Goal: Information Seeking & Learning: Find specific fact

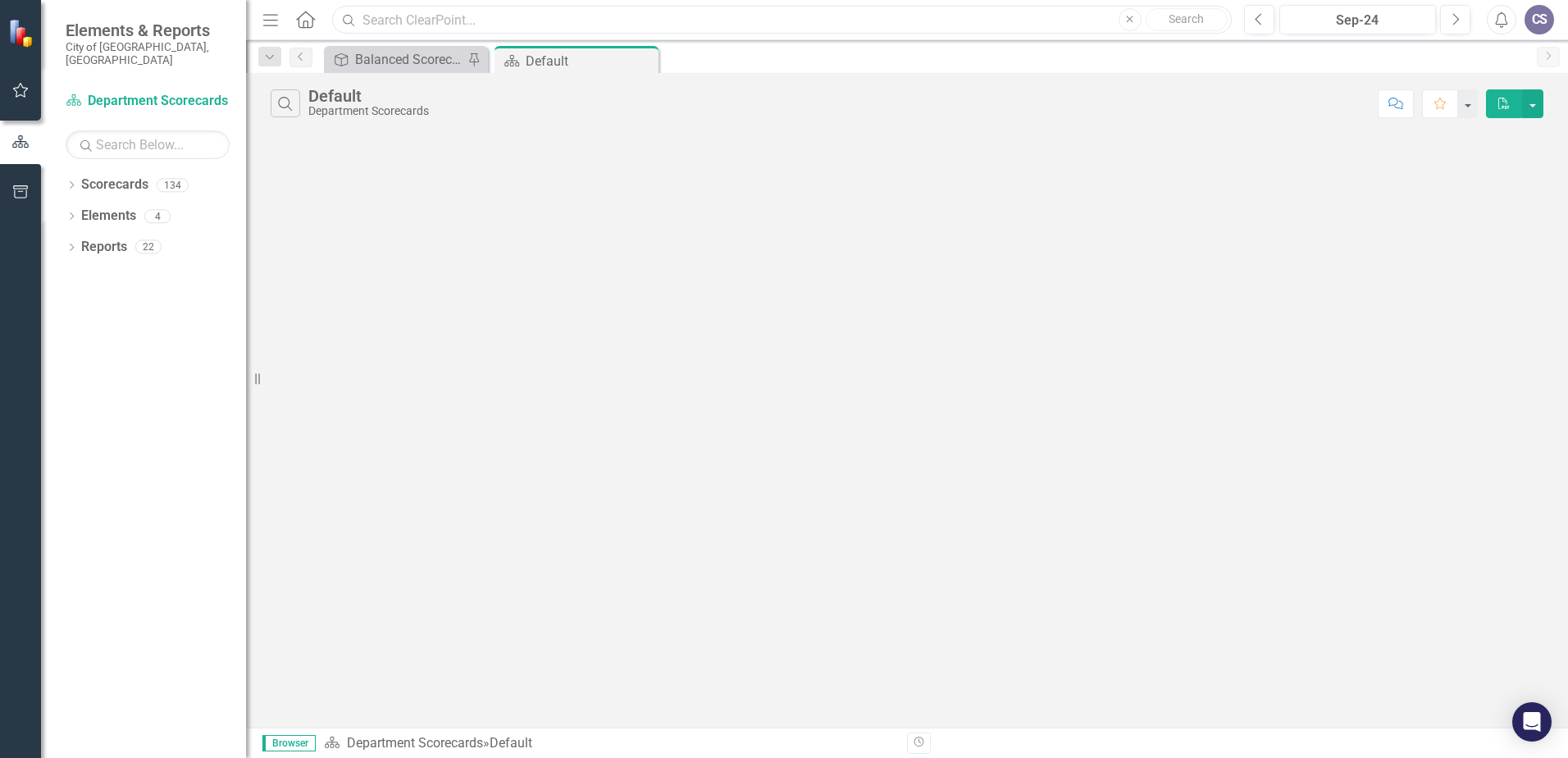
click at [390, 25] on input "text" at bounding box center [782, 20] width 900 height 29
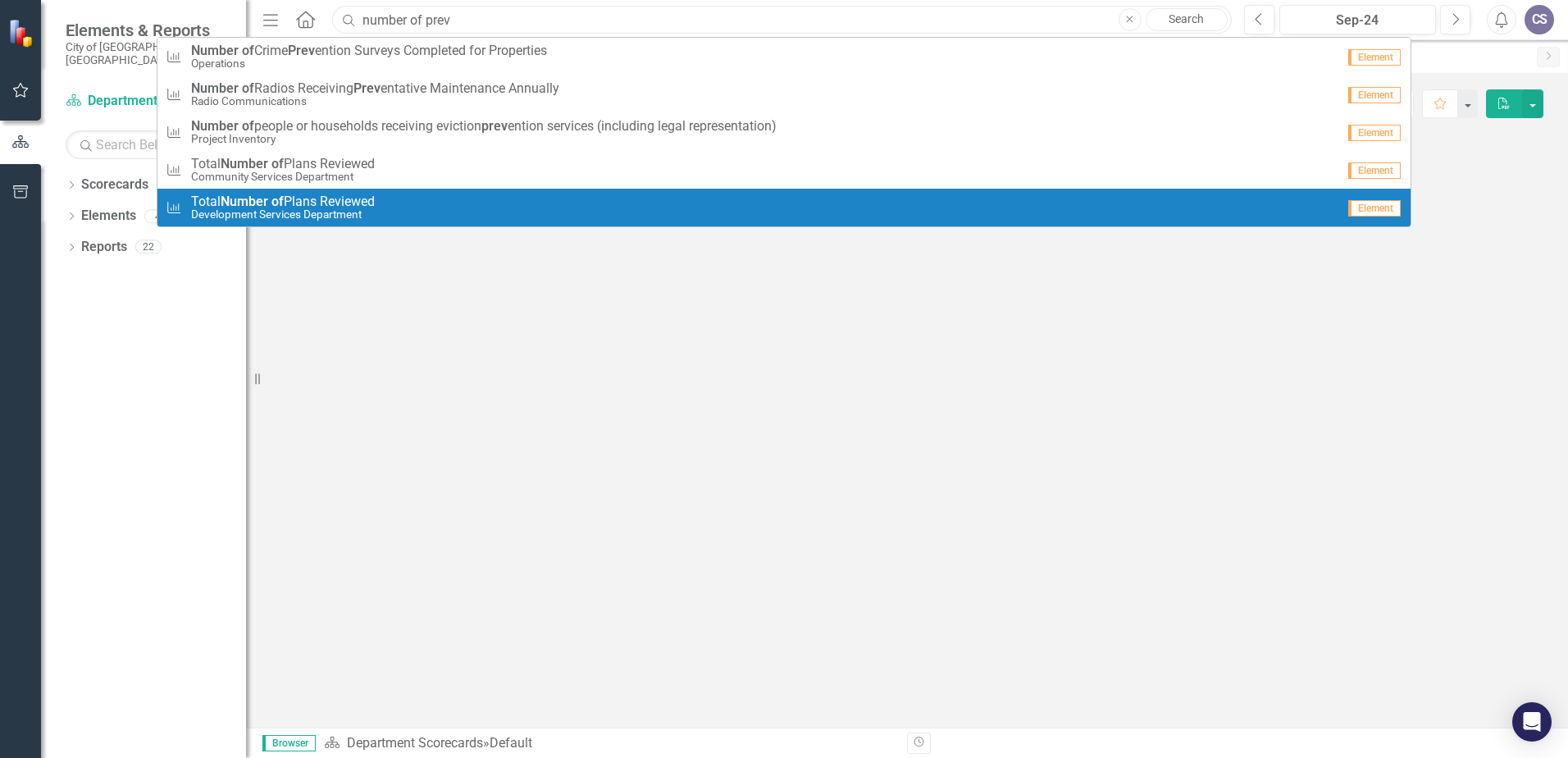
type input "number of prev"
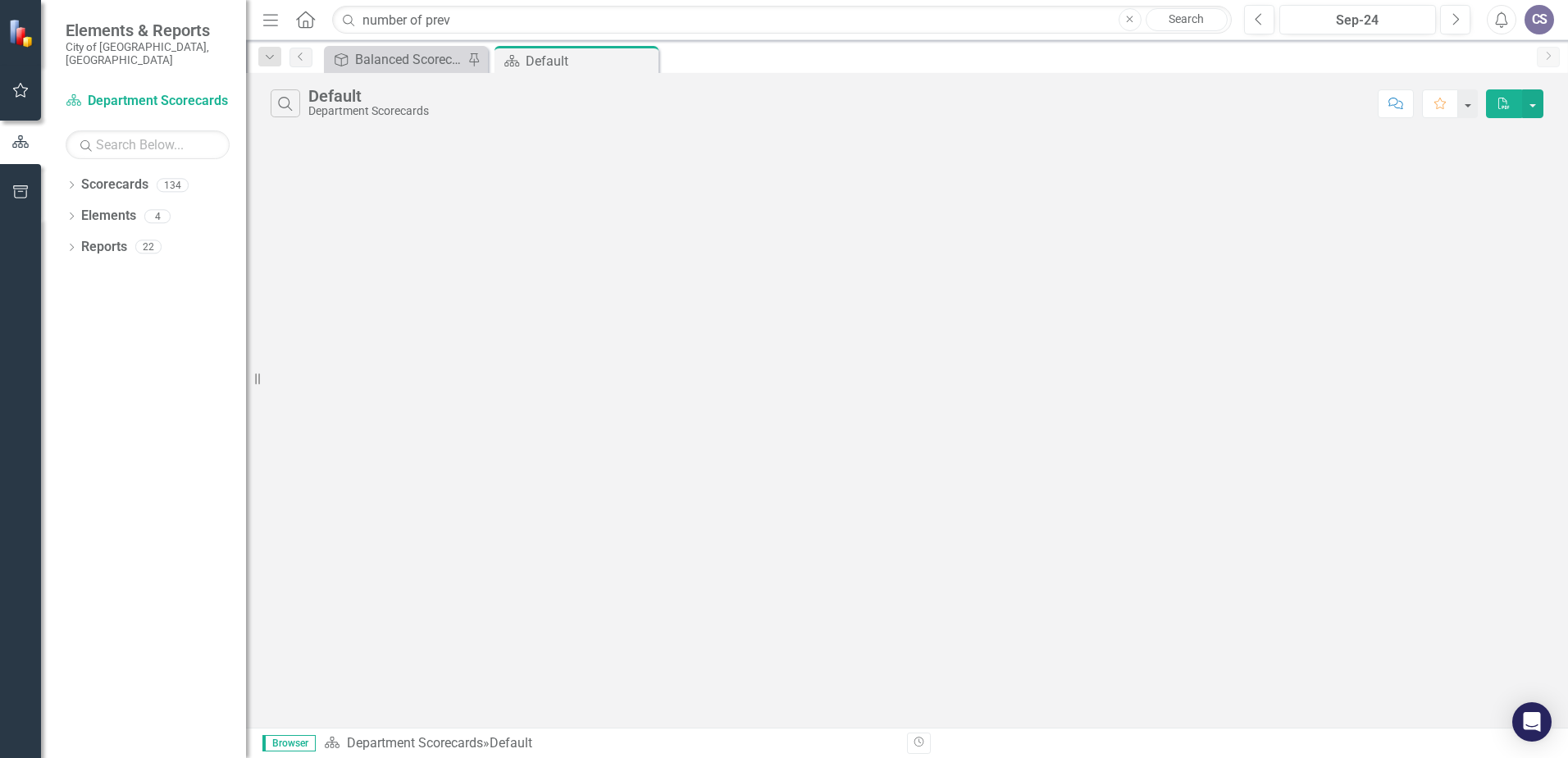
click at [517, 317] on div "Search Default Department Scorecards Comment Favorite PDF" at bounding box center [907, 400] width 1322 height 654
click at [292, 101] on icon "Search" at bounding box center [286, 104] width 18 height 15
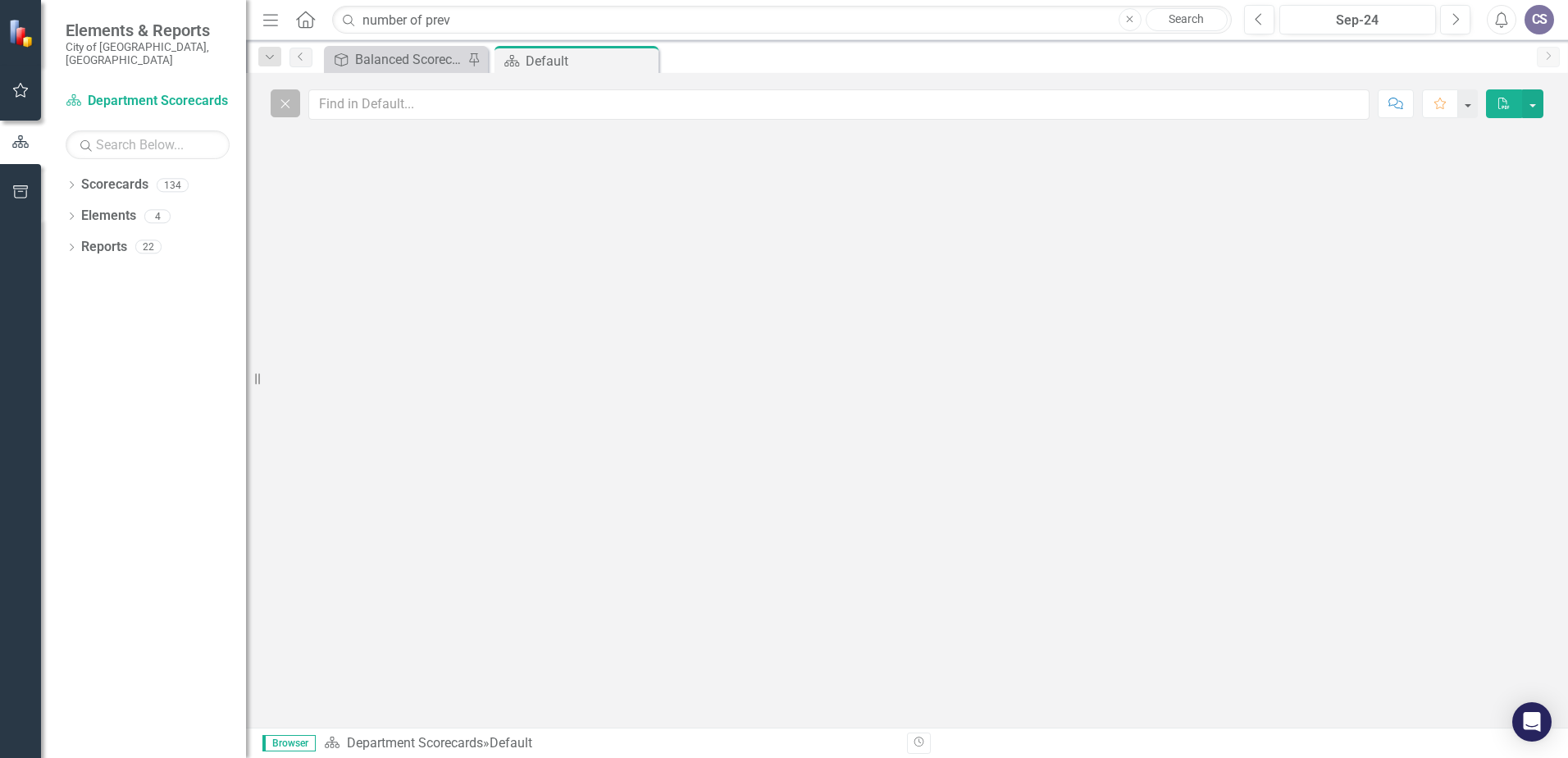
click at [292, 101] on icon "Close" at bounding box center [286, 104] width 18 height 15
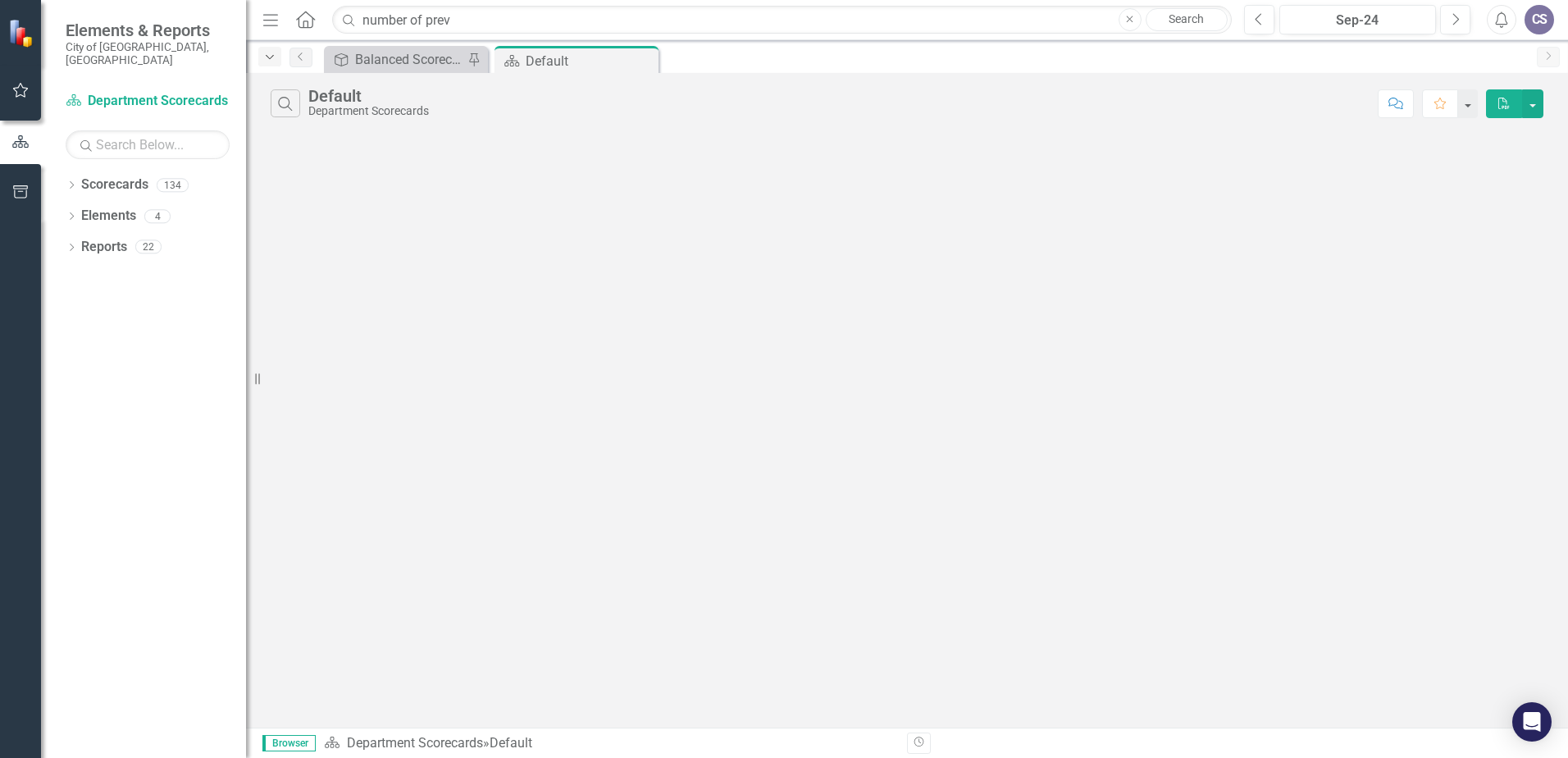
click at [275, 60] on icon "Dropdown" at bounding box center [270, 57] width 15 height 12
click at [276, 60] on icon "Dropdown" at bounding box center [270, 57] width 15 height 12
click at [268, 18] on icon "Menu" at bounding box center [270, 19] width 21 height 17
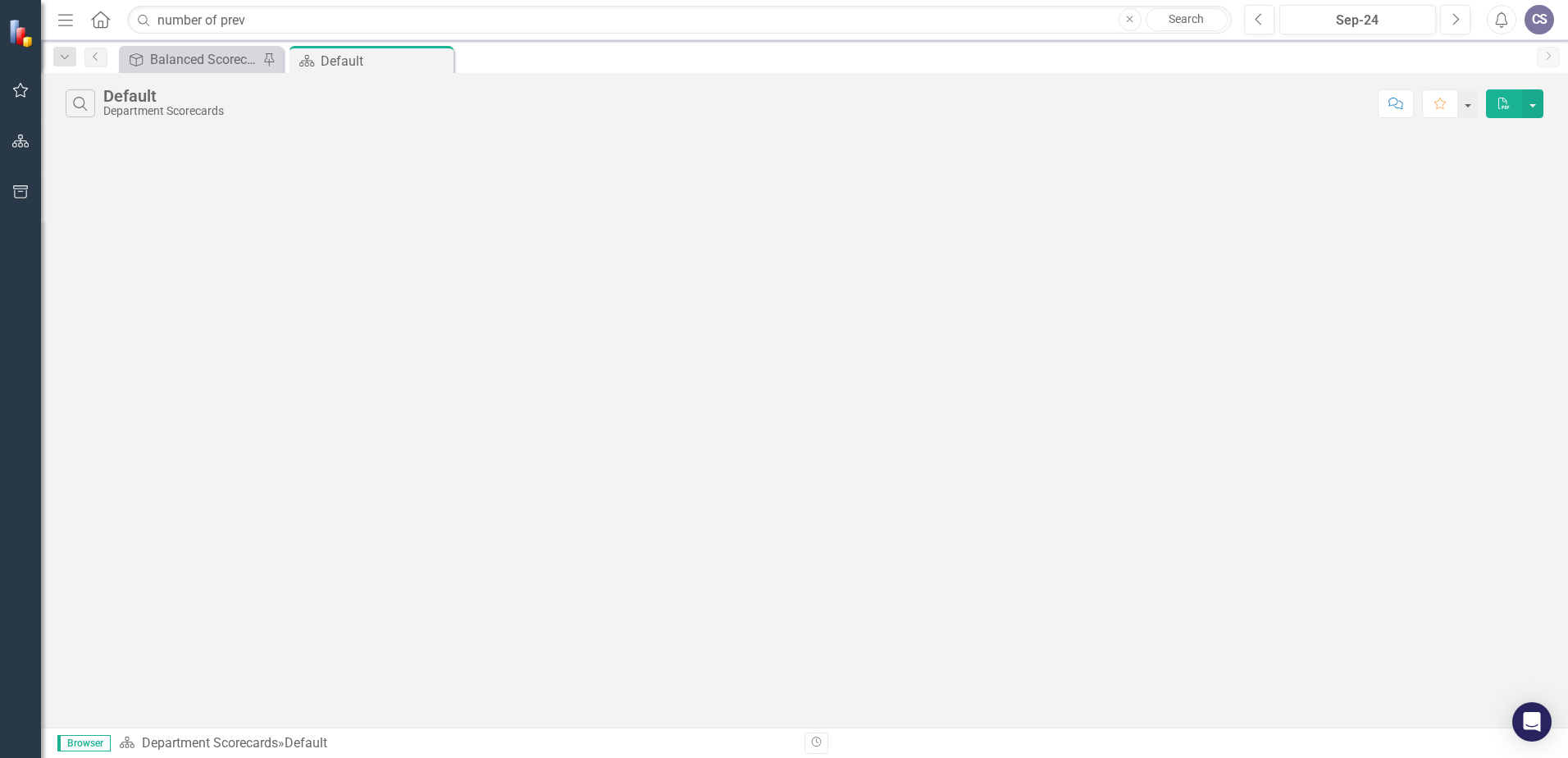
click at [66, 17] on icon "Menu" at bounding box center [66, 19] width 21 height 17
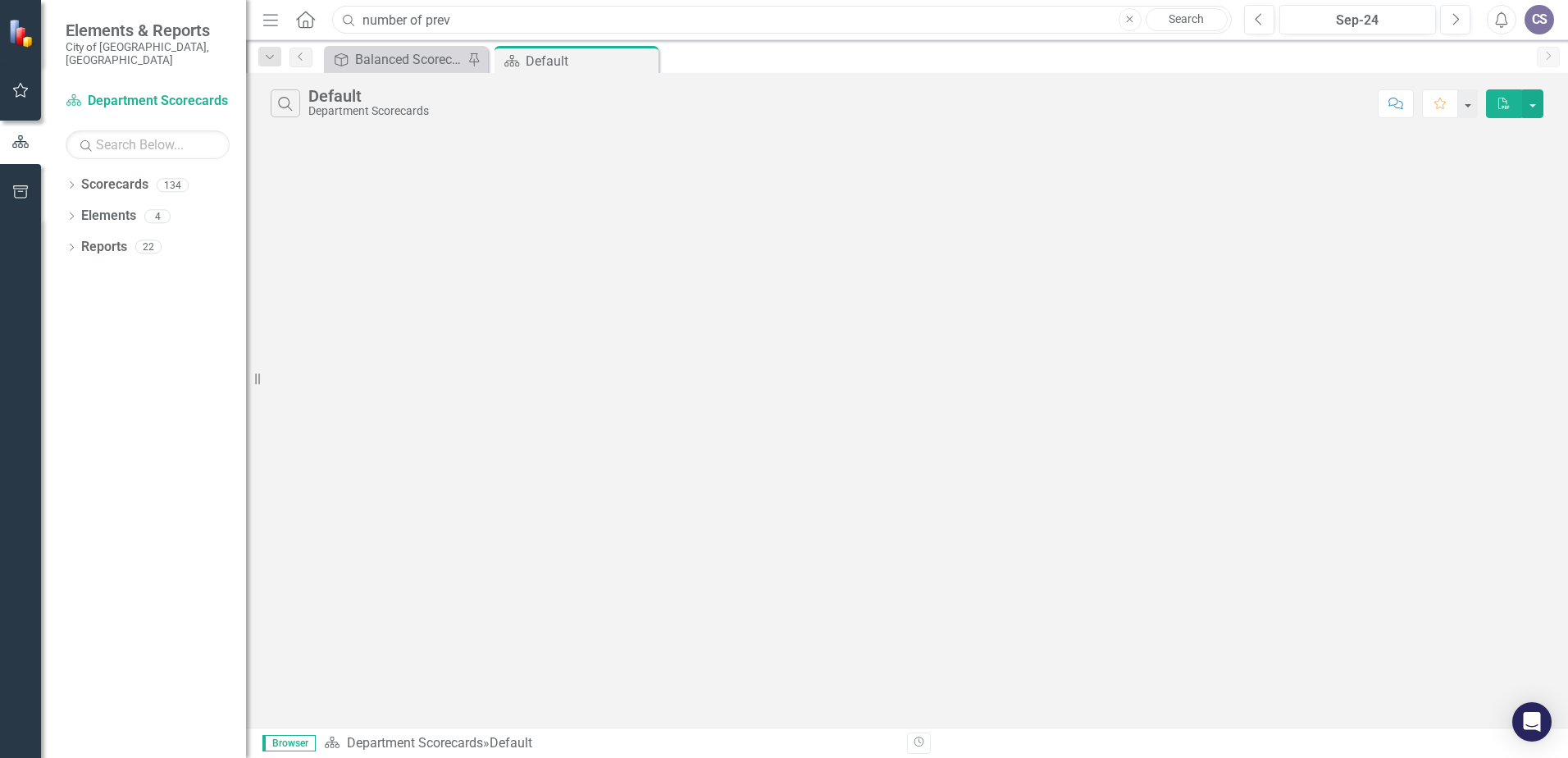
click at [460, 19] on input "number of prev" at bounding box center [782, 20] width 900 height 29
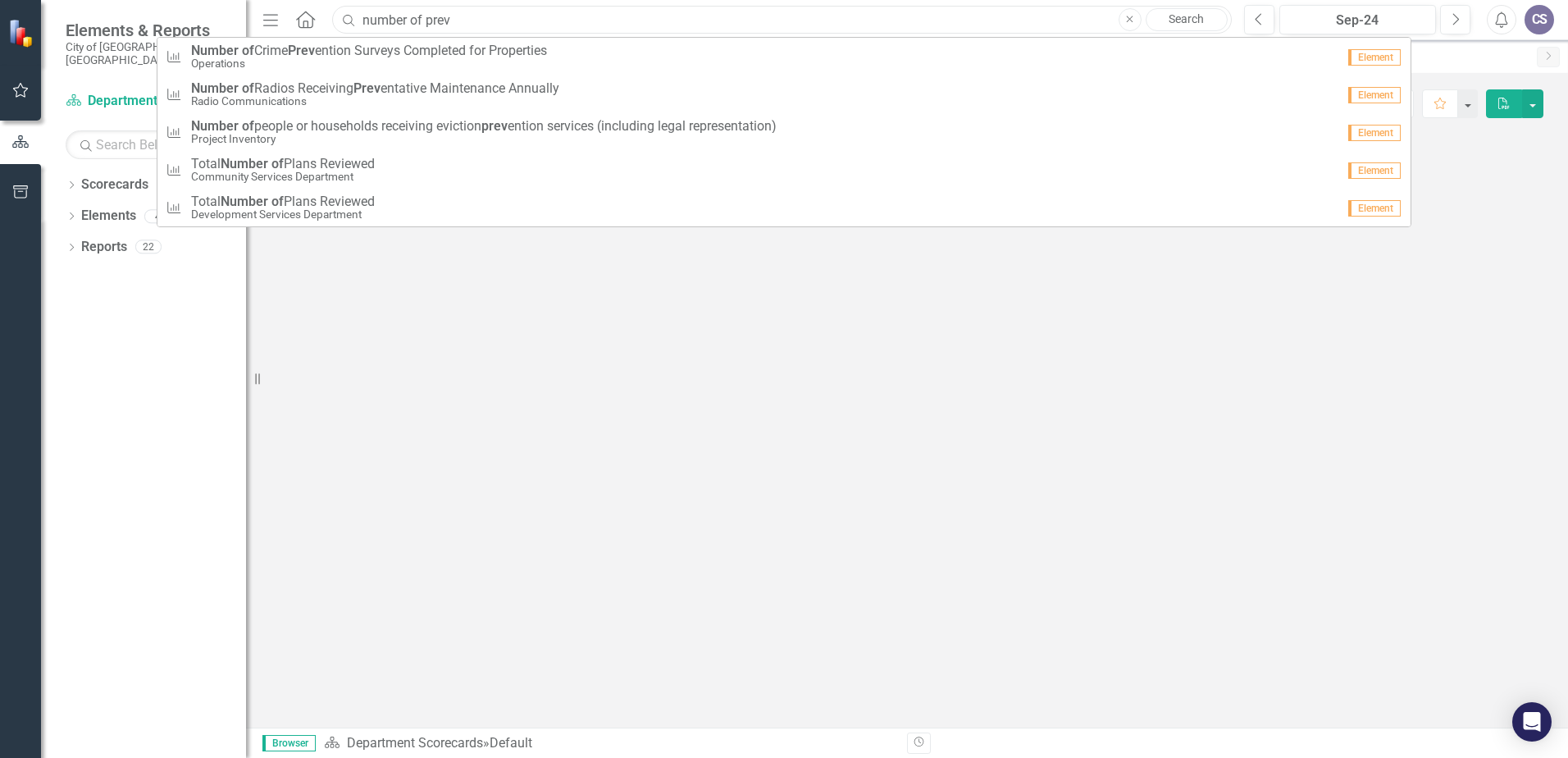
click at [460, 19] on input "number of prev" at bounding box center [782, 20] width 900 height 29
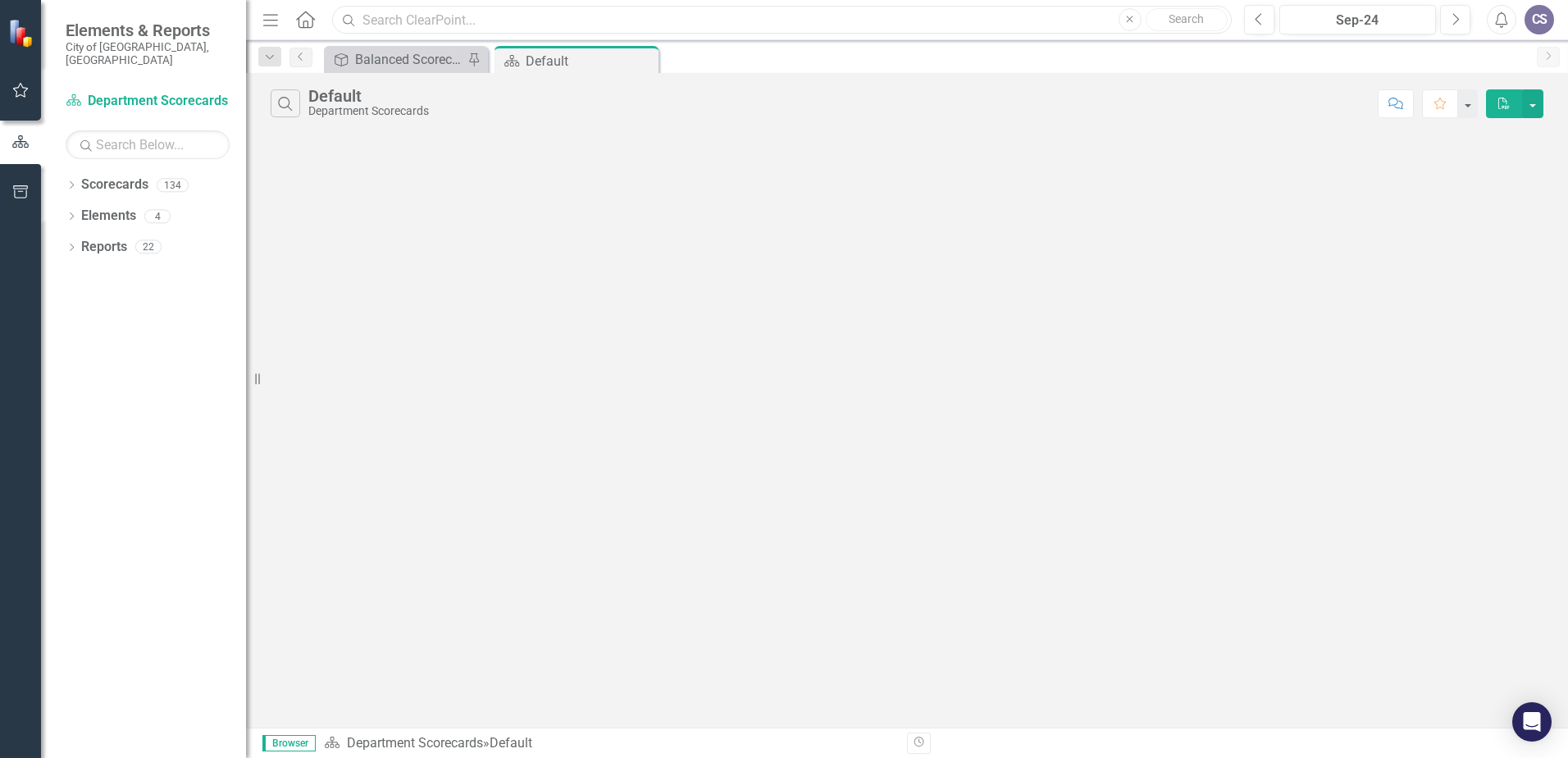
click at [562, 29] on input "text" at bounding box center [782, 20] width 900 height 29
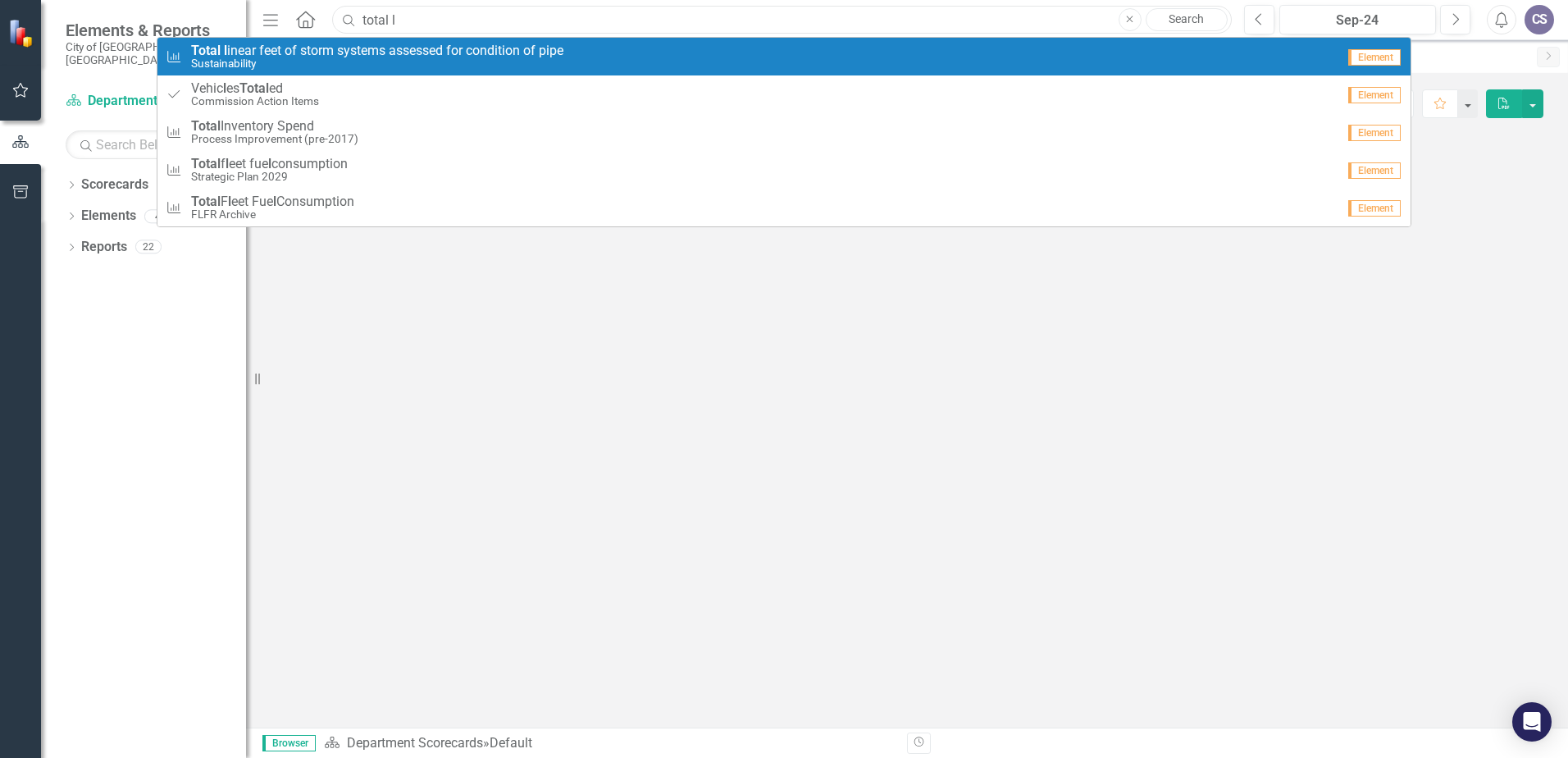
type input "total l"
click at [502, 46] on span "Total l inear feet of storm systems assessed for condition of pipe" at bounding box center [377, 51] width 372 height 15
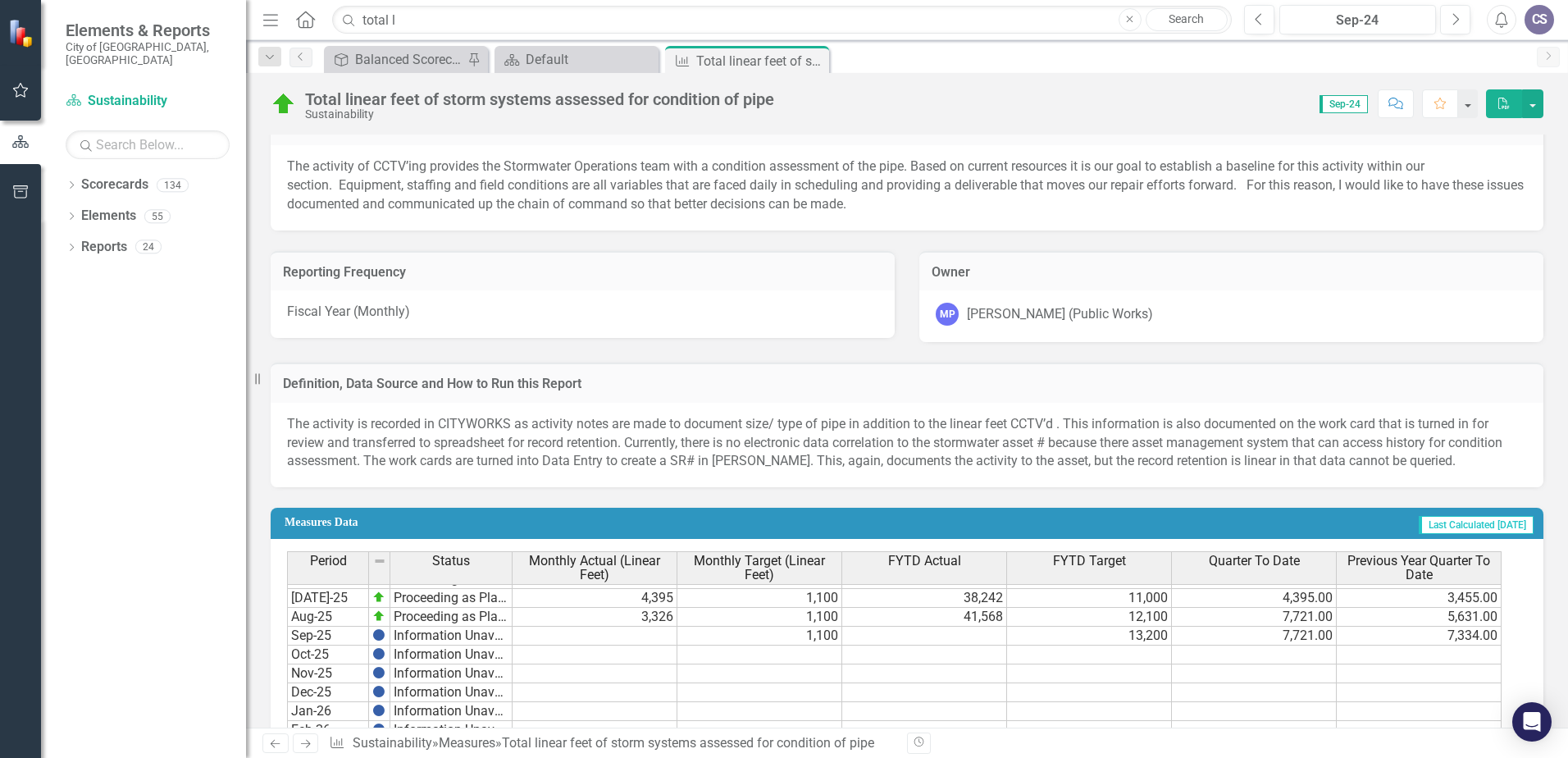
scroll to position [585, 0]
